Goal: Information Seeking & Learning: Learn about a topic

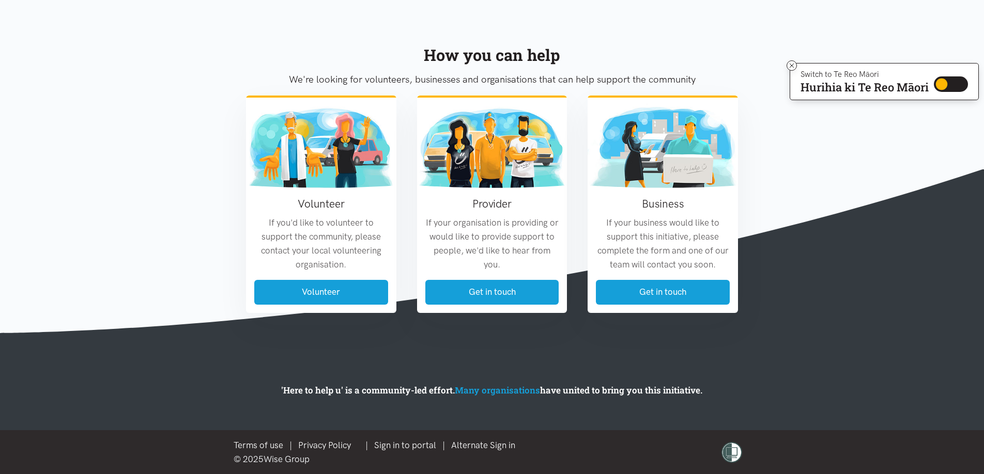
scroll to position [1130, 0]
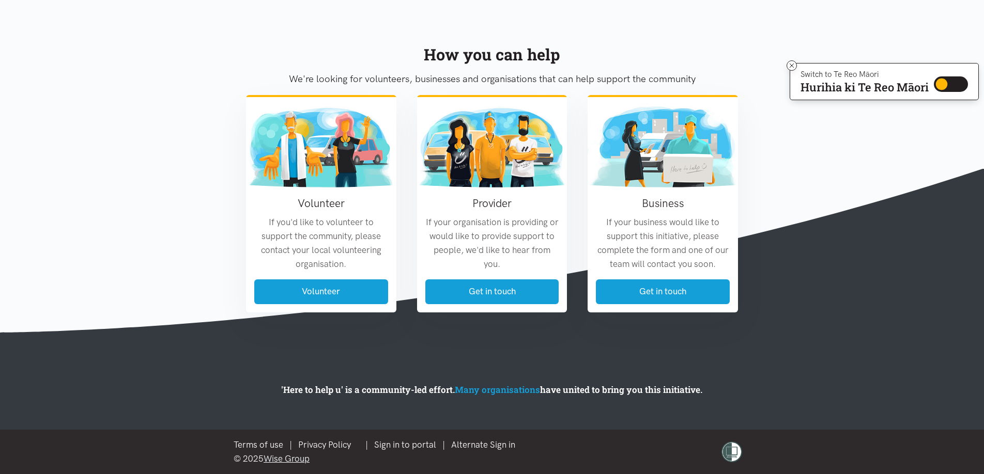
click at [285, 461] on link "Wise Group" at bounding box center [287, 459] width 46 height 10
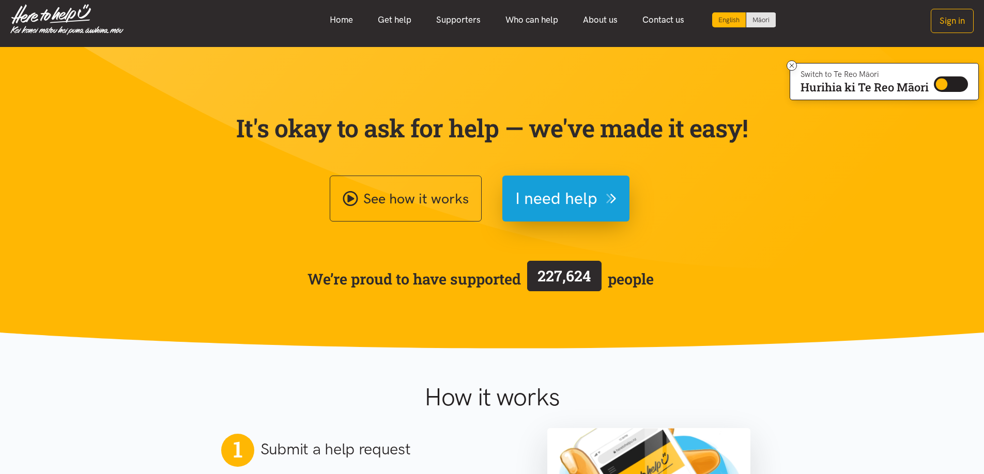
scroll to position [0, 0]
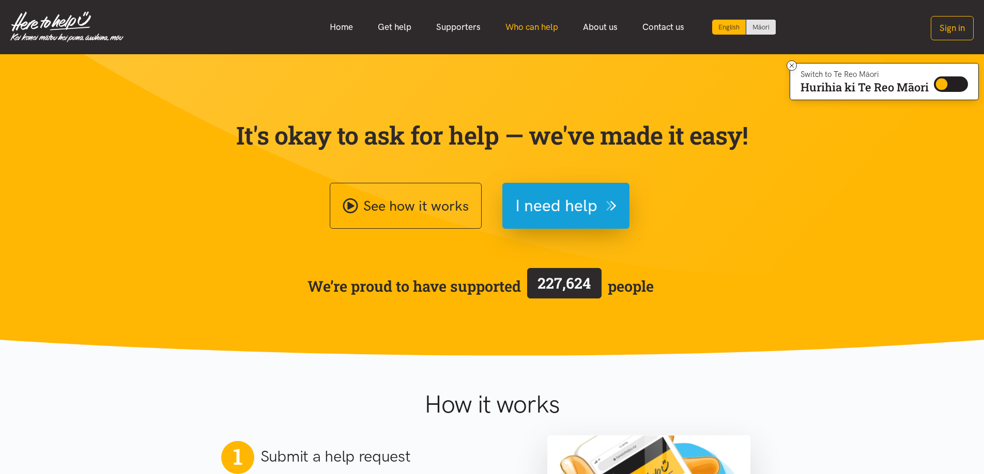
click at [554, 33] on link "Who can help" at bounding box center [532, 27] width 78 height 22
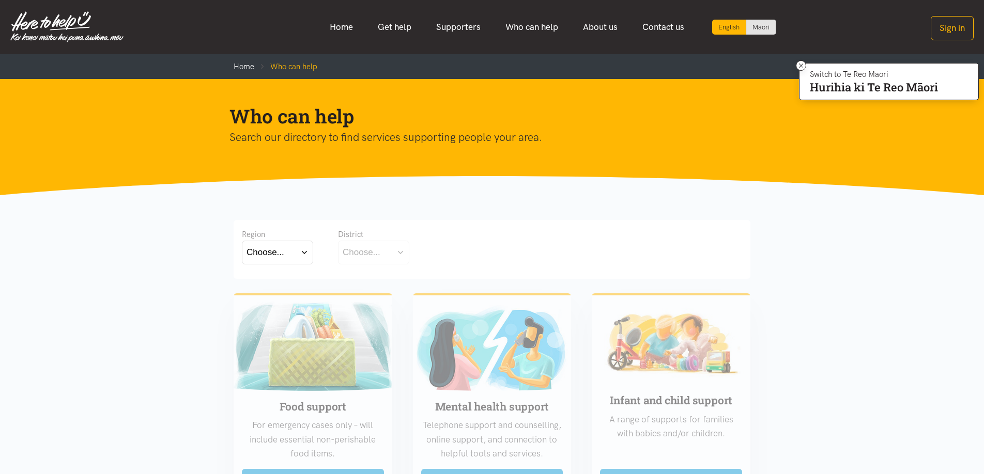
click at [302, 243] on button "Choose..." at bounding box center [277, 252] width 71 height 23
click at [304, 246] on button "Choose..." at bounding box center [277, 252] width 71 height 23
click at [466, 27] on link "Supporters" at bounding box center [458, 27] width 69 height 22
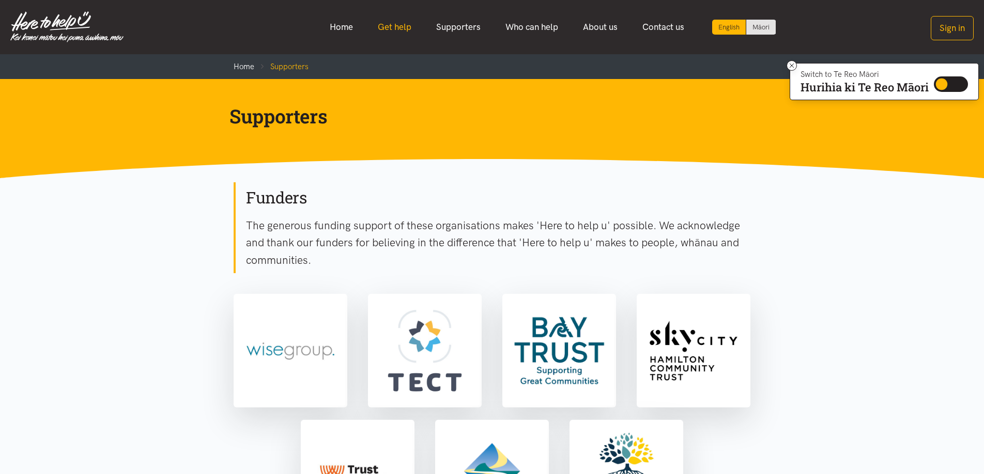
click at [400, 26] on link "Get help" at bounding box center [394, 27] width 58 height 22
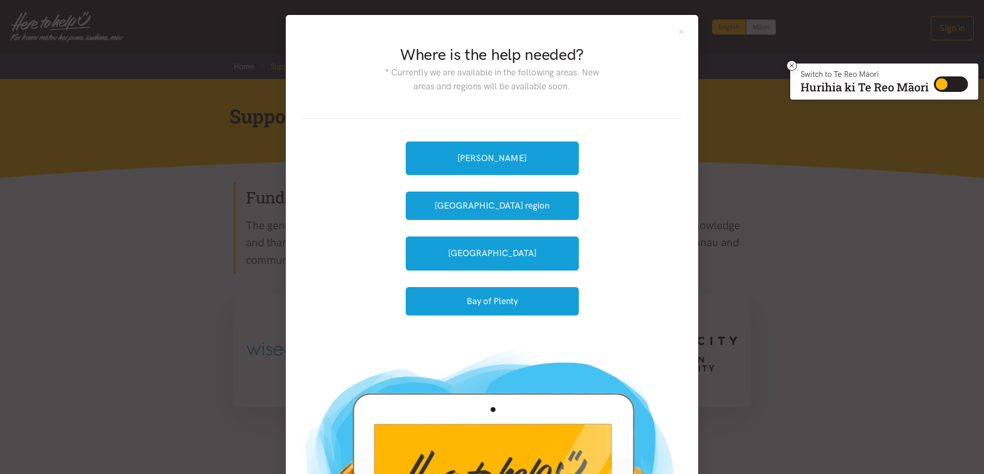
click at [767, 238] on div "Where is the help needed? * Currently we are available in the following areas. …" at bounding box center [492, 237] width 984 height 474
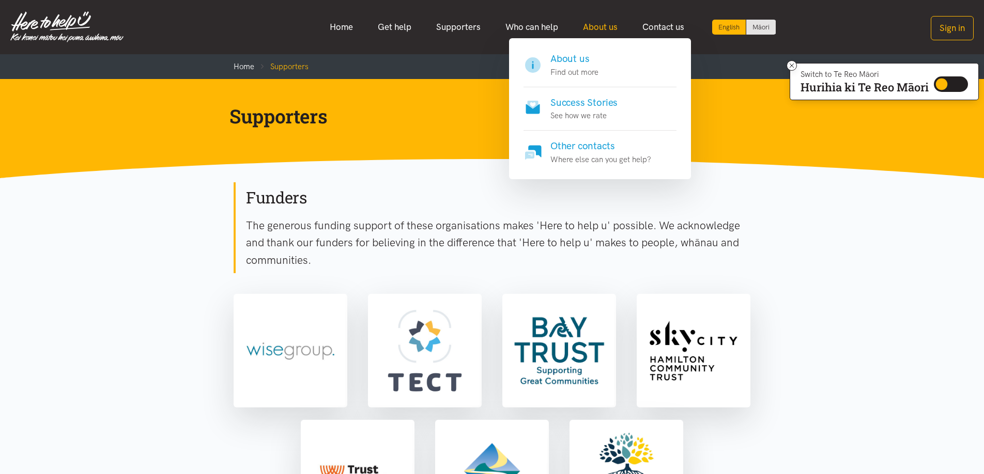
click at [609, 30] on link "About us" at bounding box center [599, 27] width 59 height 22
click at [607, 25] on link "About us" at bounding box center [599, 27] width 59 height 22
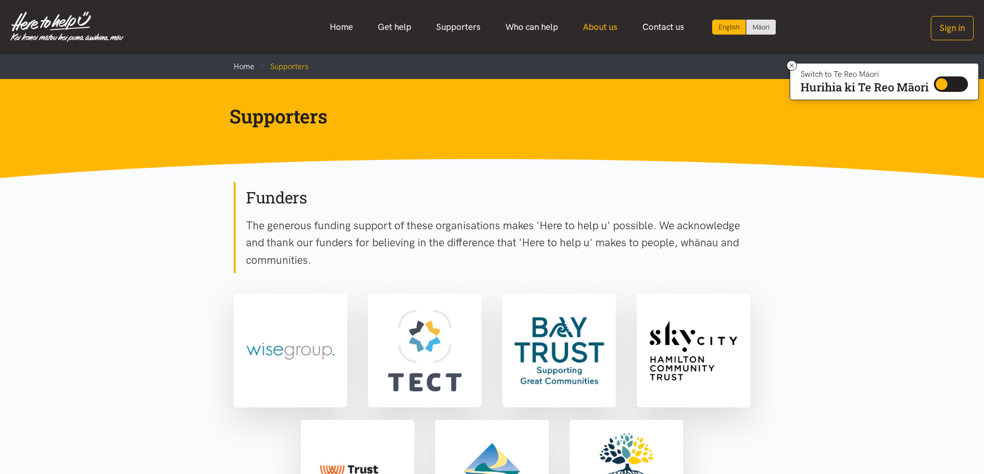
click at [607, 25] on link "About us" at bounding box center [599, 27] width 59 height 22
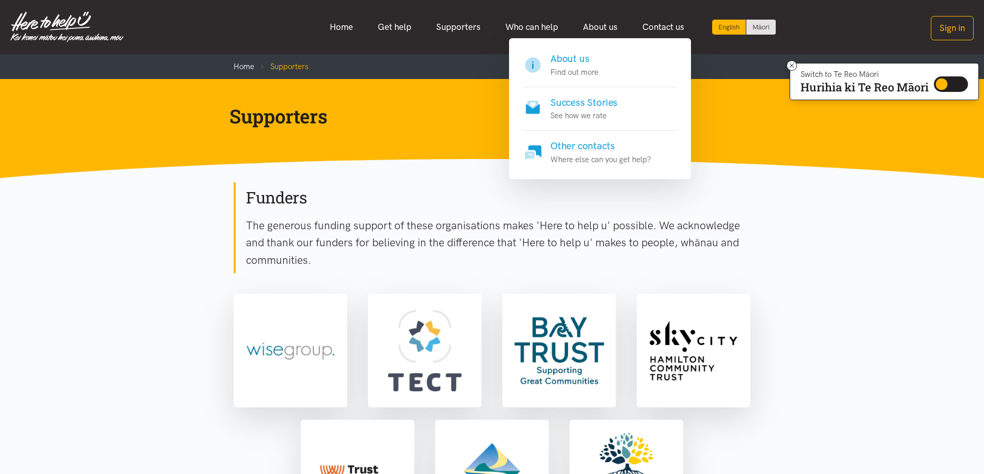
click at [589, 54] on h4 "About us" at bounding box center [574, 59] width 48 height 14
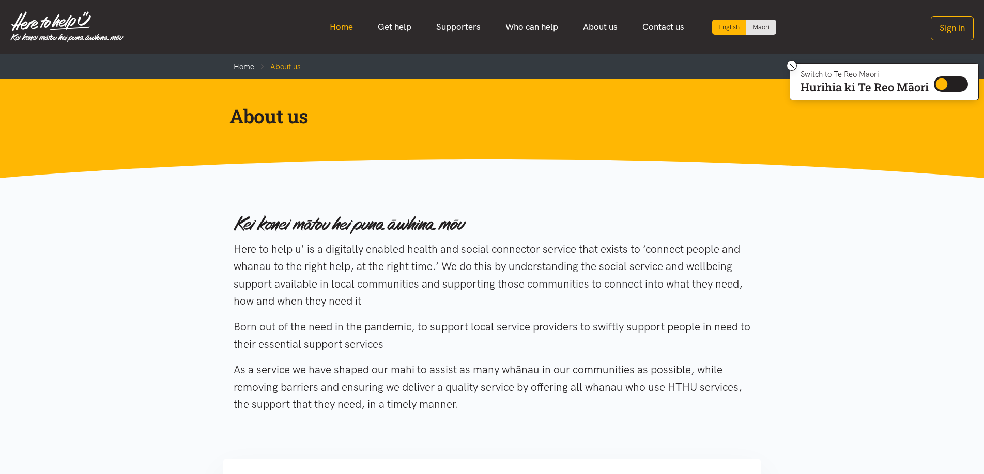
click at [356, 34] on link "Home" at bounding box center [341, 27] width 48 height 22
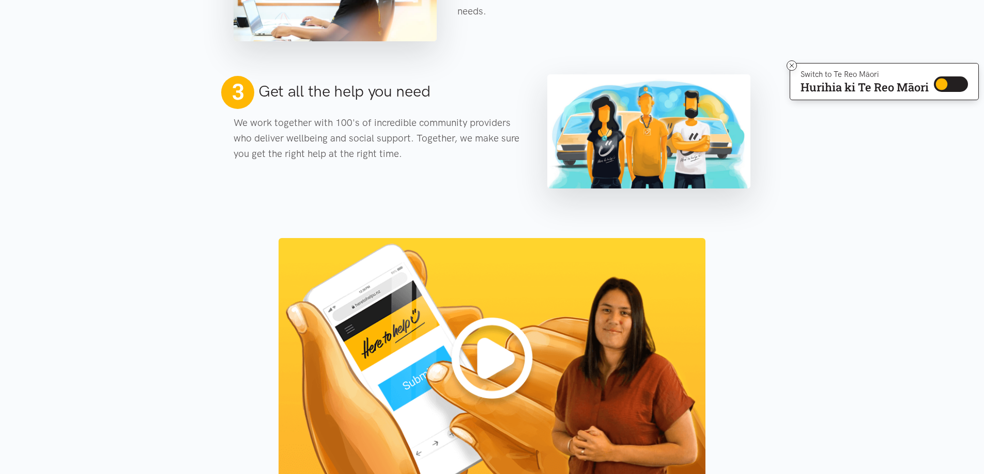
scroll to position [650, 0]
